Goal: Find specific page/section: Find specific page/section

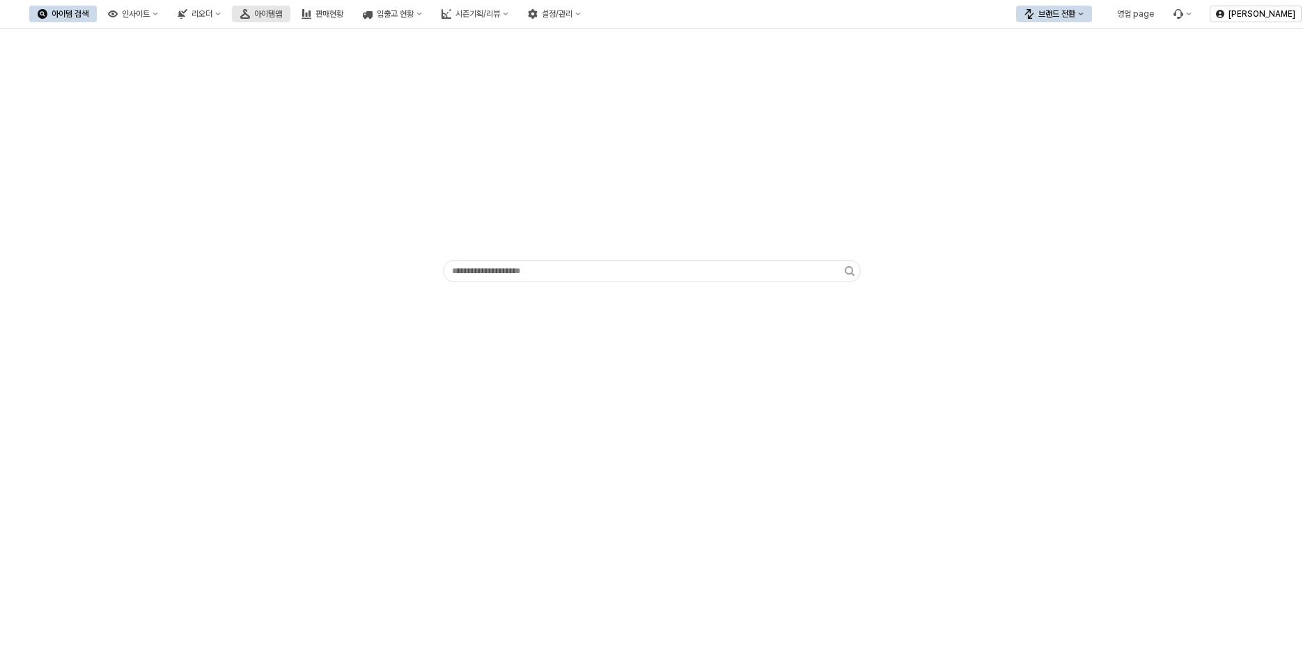
click at [282, 13] on div "아이템맵" at bounding box center [268, 14] width 28 height 10
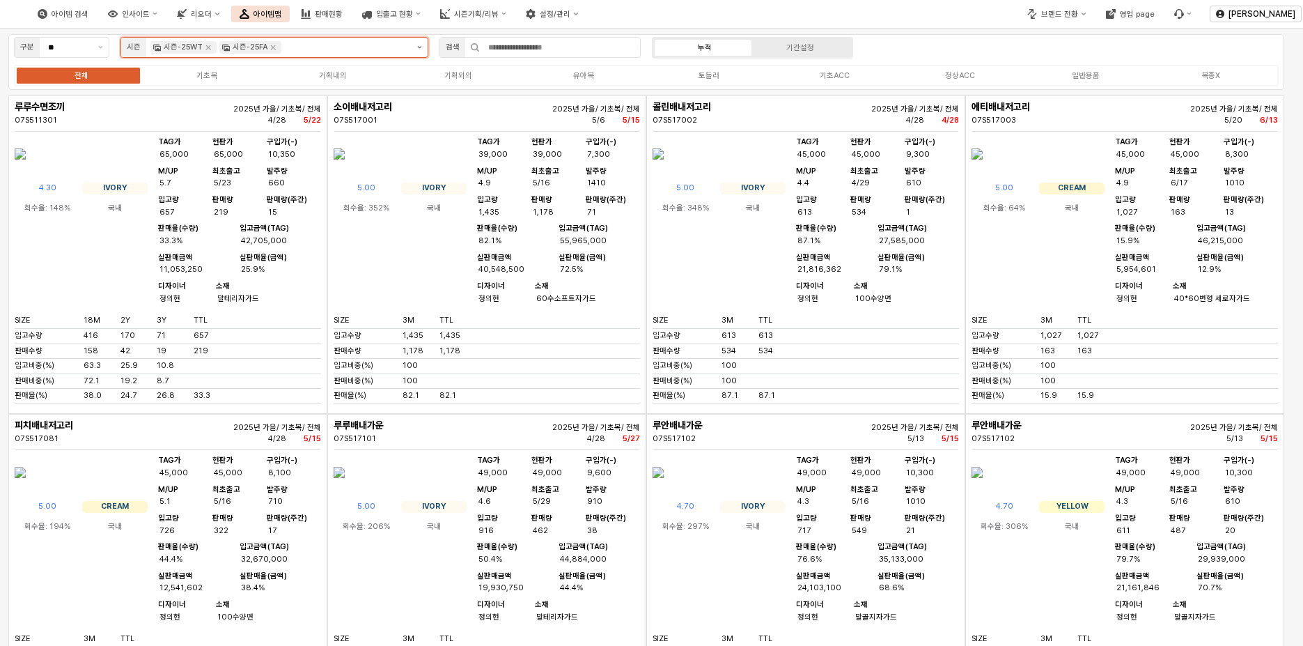
click at [419, 48] on icon "제안 사항 표시" at bounding box center [419, 47] width 5 height 3
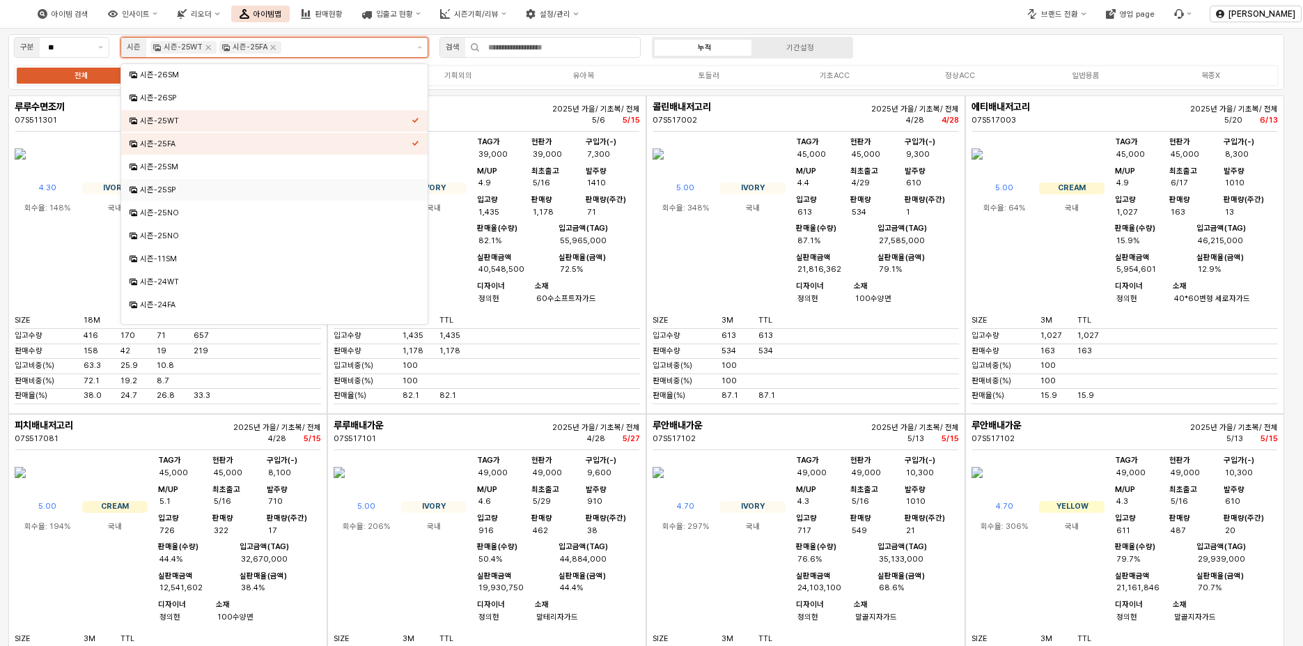
click at [170, 192] on div "시즌-25SP" at bounding box center [276, 190] width 272 height 10
click at [207, 48] on icon "Remove 시즌-25WT" at bounding box center [208, 47] width 5 height 5
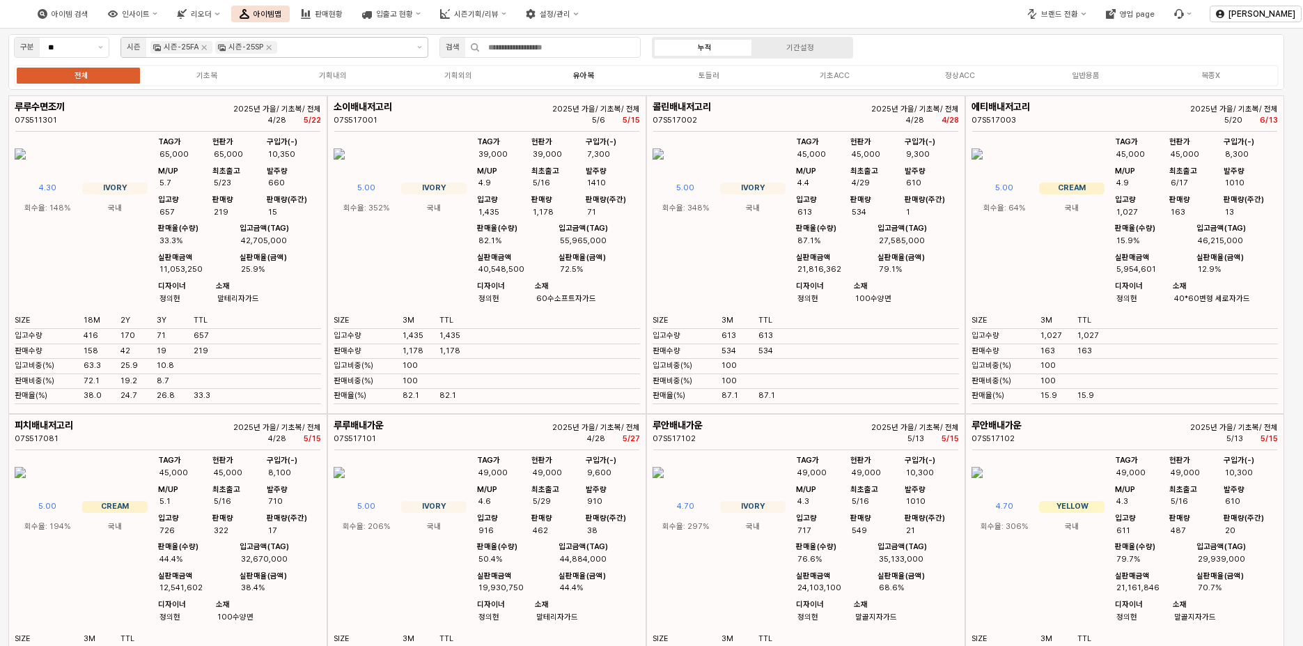
click at [584, 77] on div "유아복" at bounding box center [583, 75] width 21 height 9
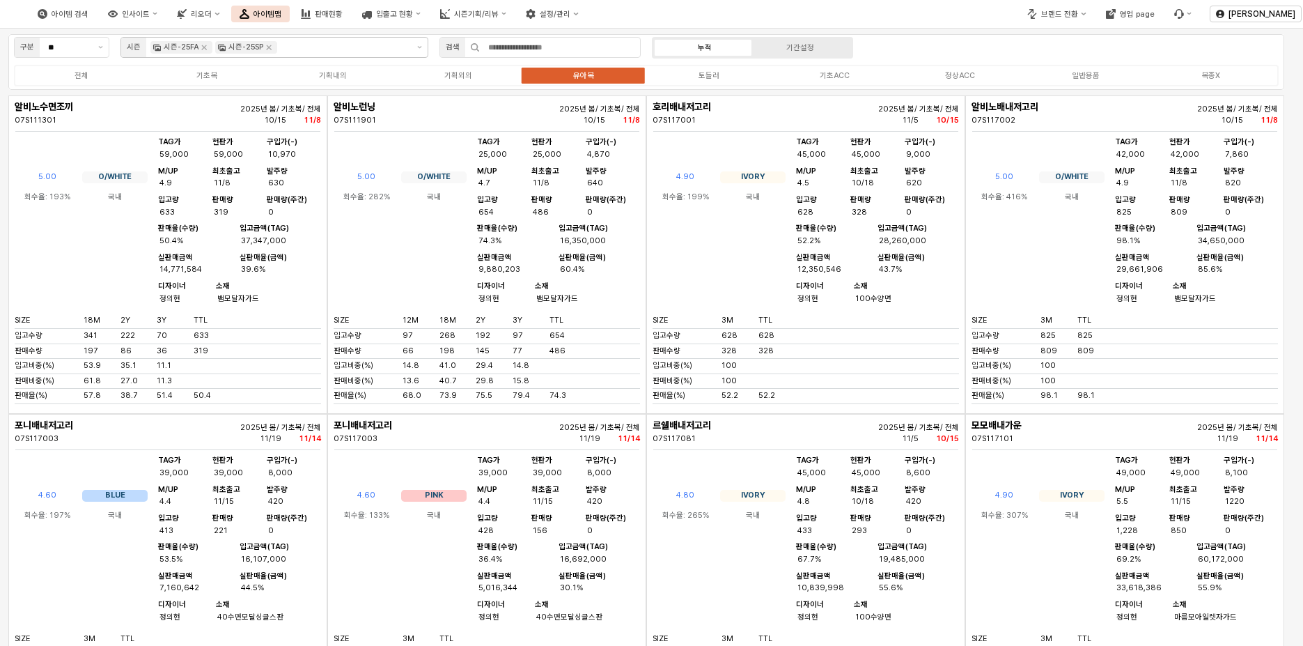
scroll to position [418, 0]
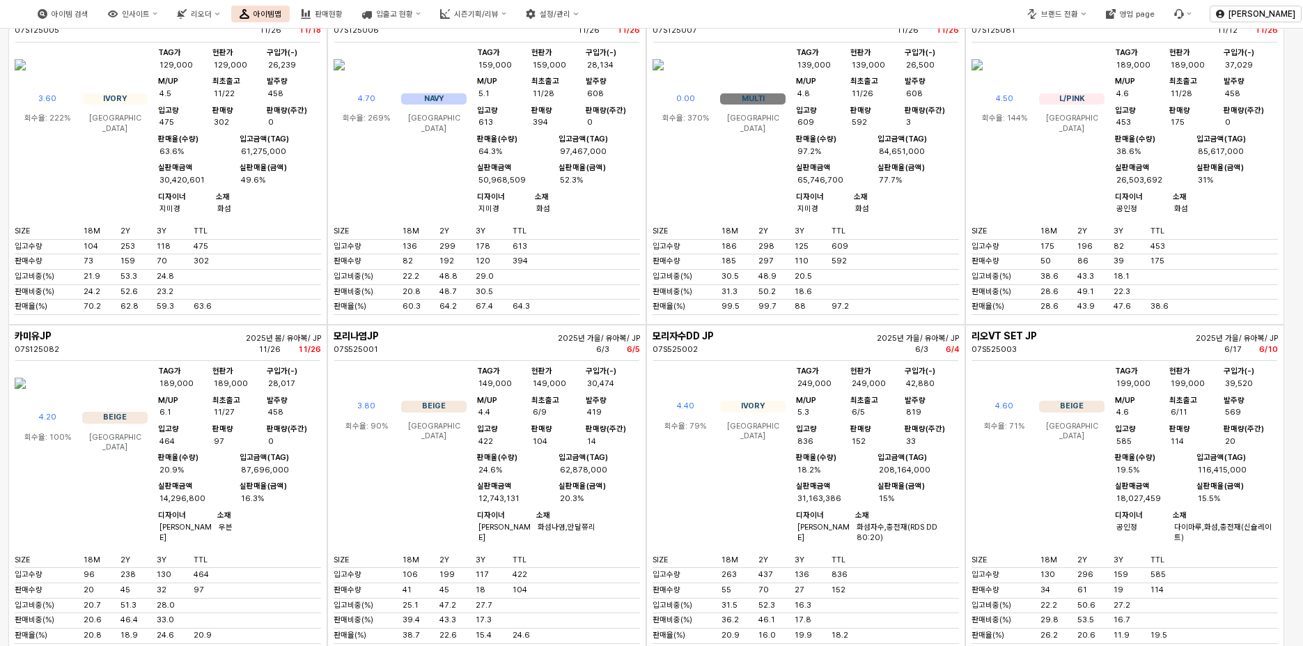
click at [643, 366] on div "모리나염JP 07S525001 2025년 가을/ 유아복/ JP 6/3 6/5 3.80 BEIGE 회수율: 90% [GEOGRAPHIC_DATA…" at bounding box center [486, 489] width 319 height 329
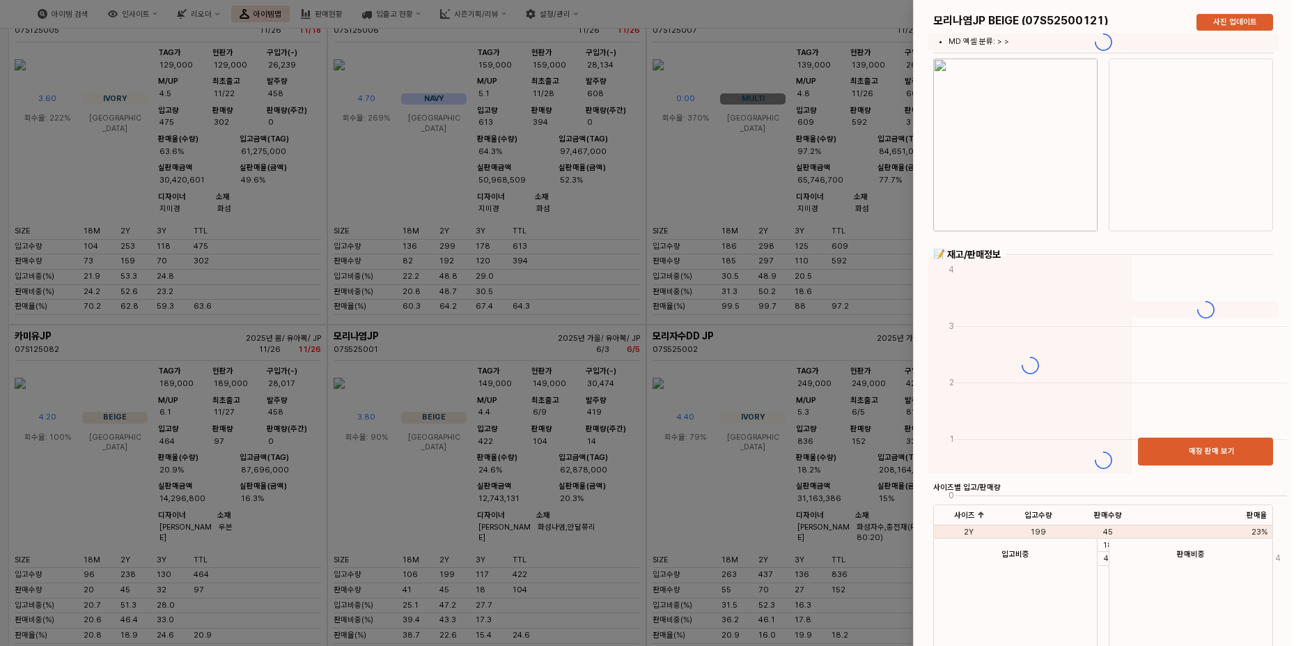
click at [834, 18] on div at bounding box center [651, 323] width 1303 height 646
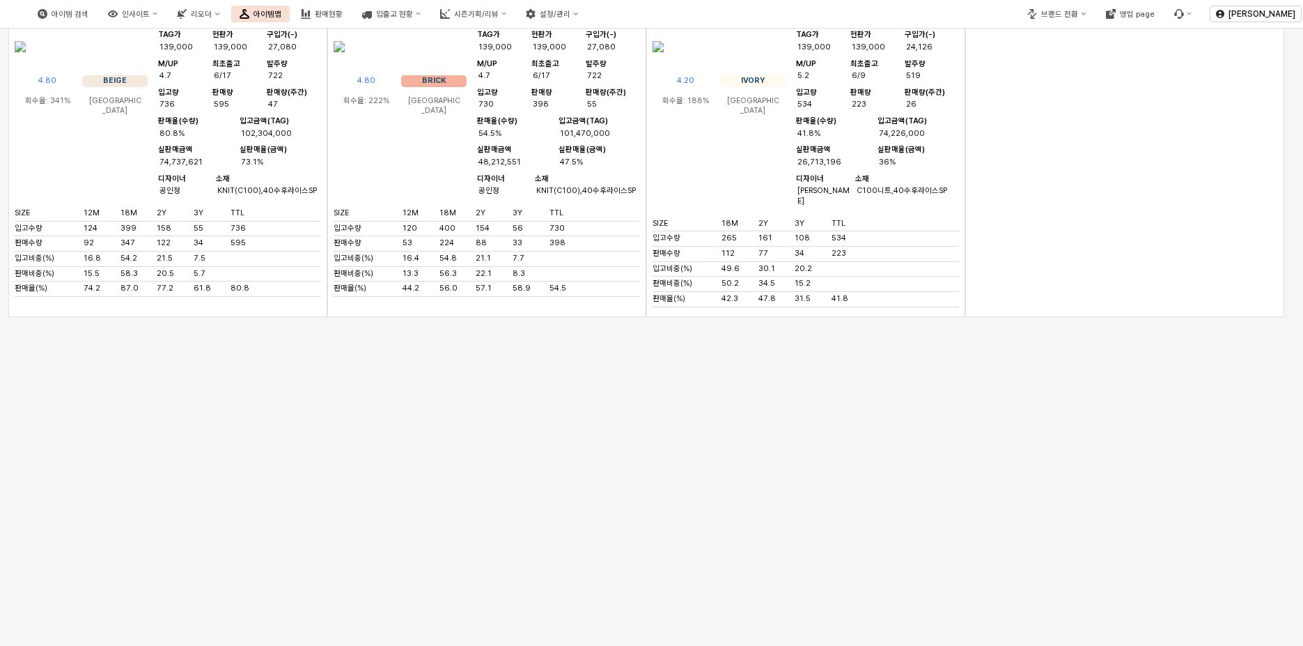
scroll to position [13093, 0]
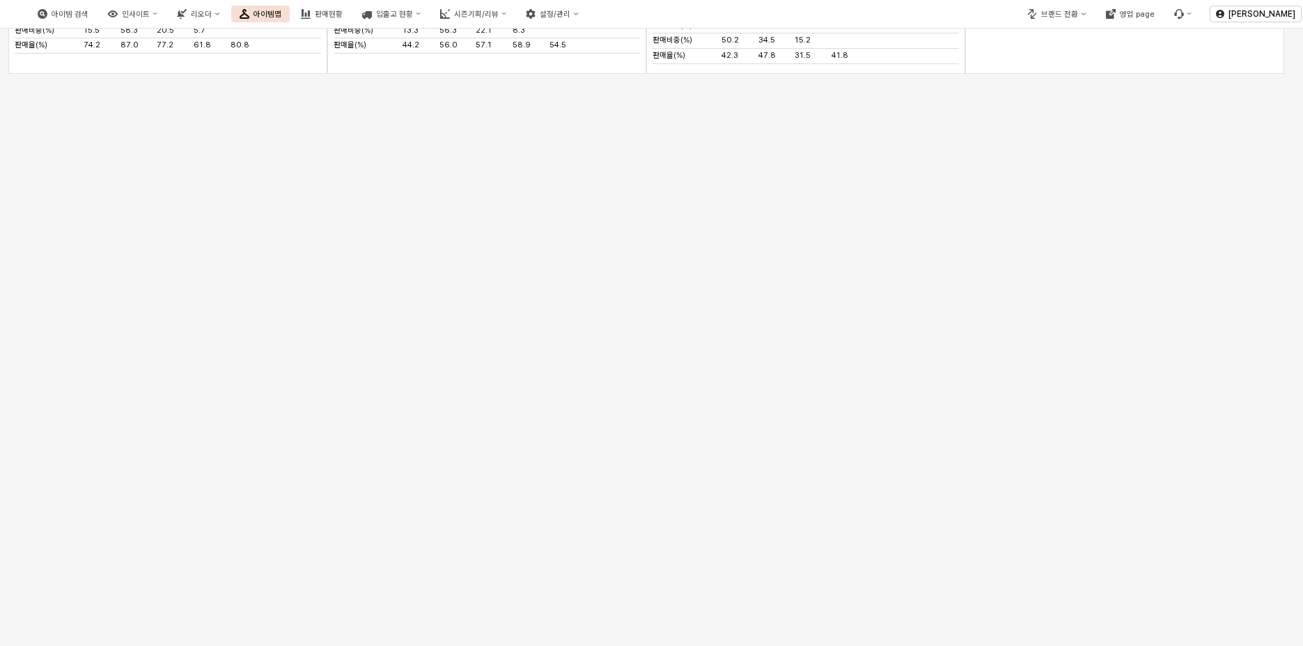
drag, startPoint x: 1189, startPoint y: 205, endPoint x: 1160, endPoint y: 205, distance: 29.3
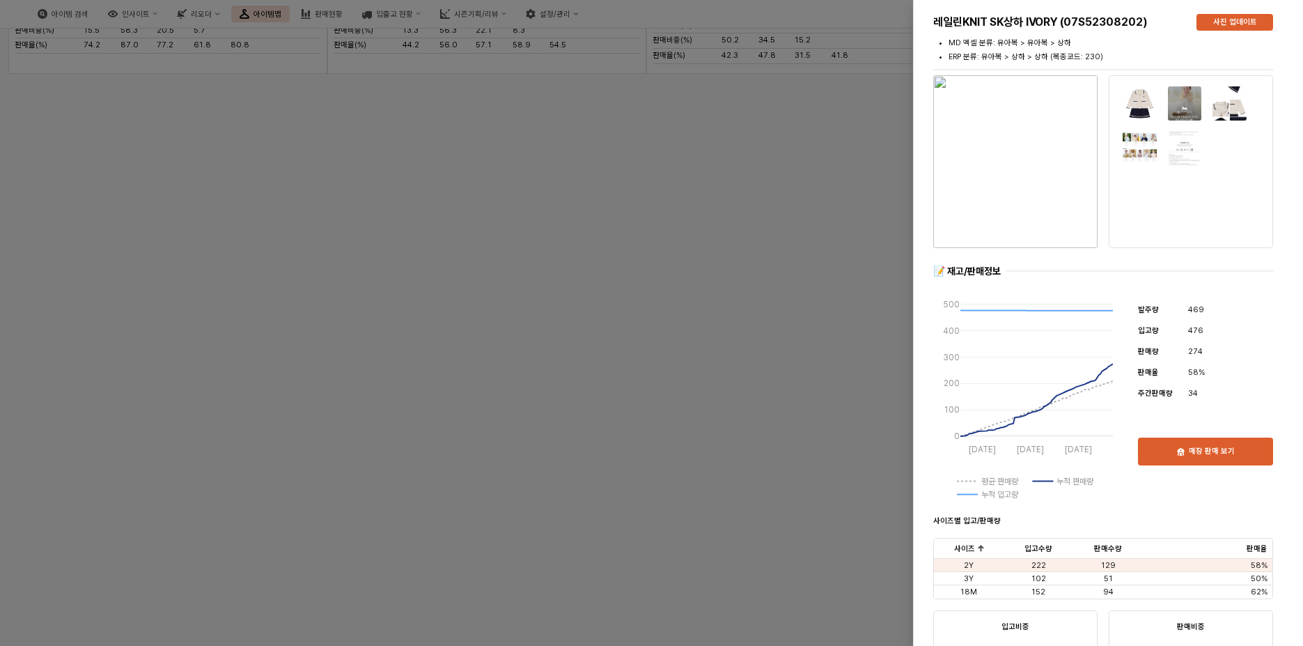
click at [744, 91] on div at bounding box center [651, 323] width 1303 height 646
